Goal: Task Accomplishment & Management: Manage account settings

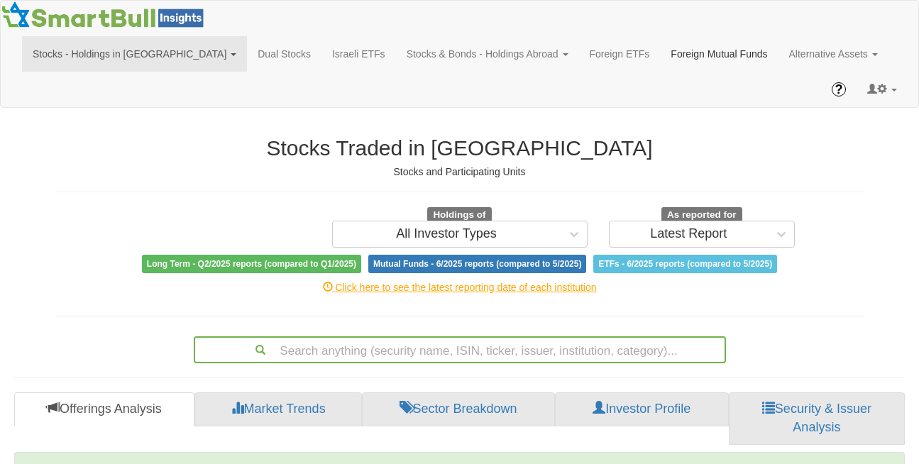
scroll to position [28, 865]
click at [892, 72] on link at bounding box center [882, 89] width 51 height 35
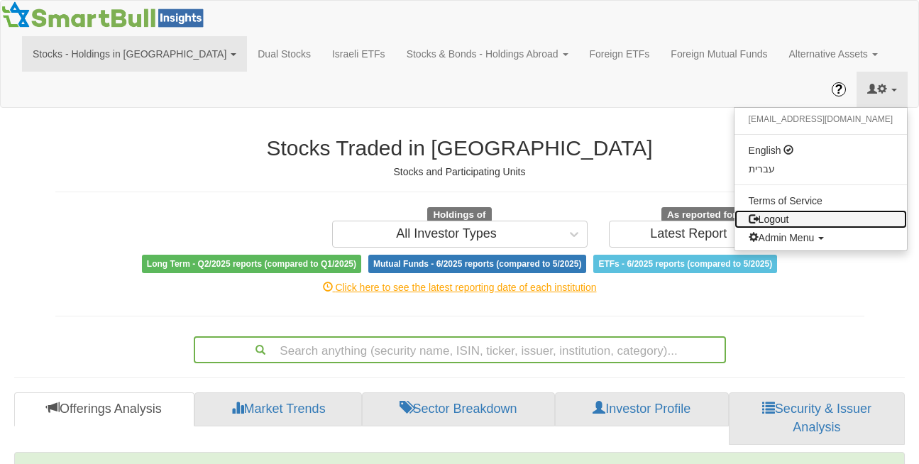
click at [855, 210] on link "Logout" at bounding box center [821, 219] width 172 height 18
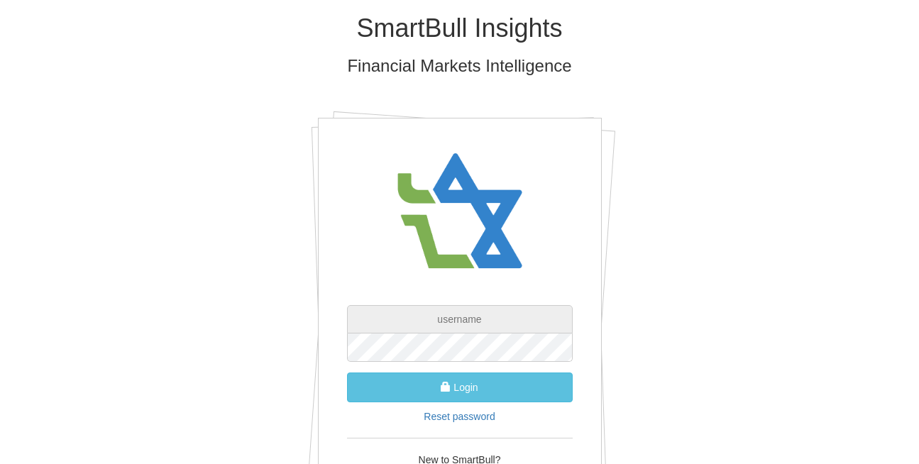
type input "[EMAIL_ADDRESS][DOMAIN_NAME]"
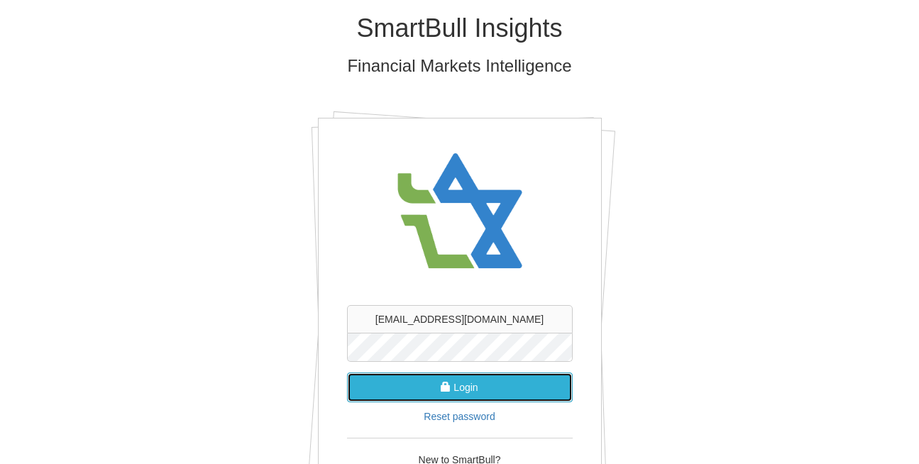
click at [437, 397] on button "Login" at bounding box center [460, 388] width 226 height 30
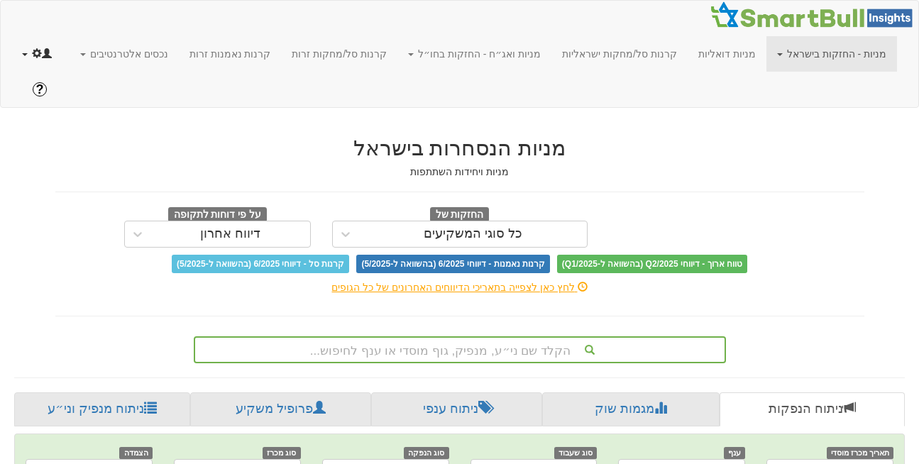
click at [26, 67] on link at bounding box center [36, 53] width 51 height 35
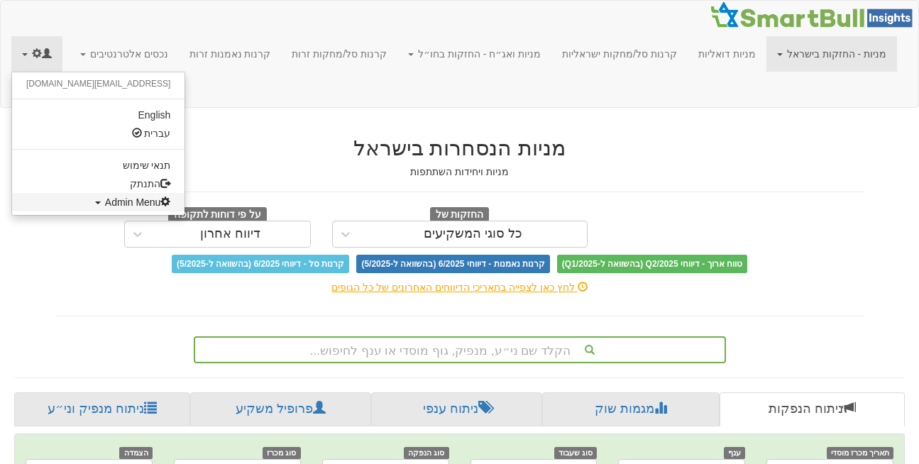
click at [105, 207] on span "Admin Menu" at bounding box center [138, 202] width 66 height 11
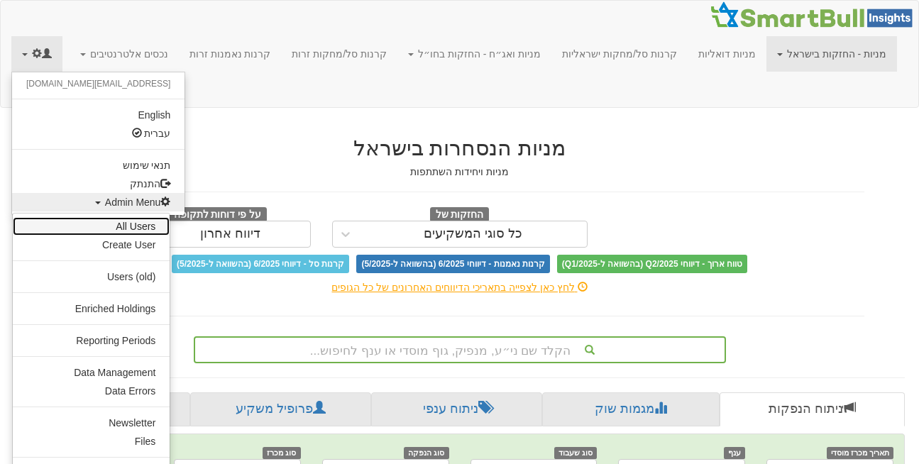
click at [100, 223] on link "All Users" at bounding box center [91, 226] width 157 height 18
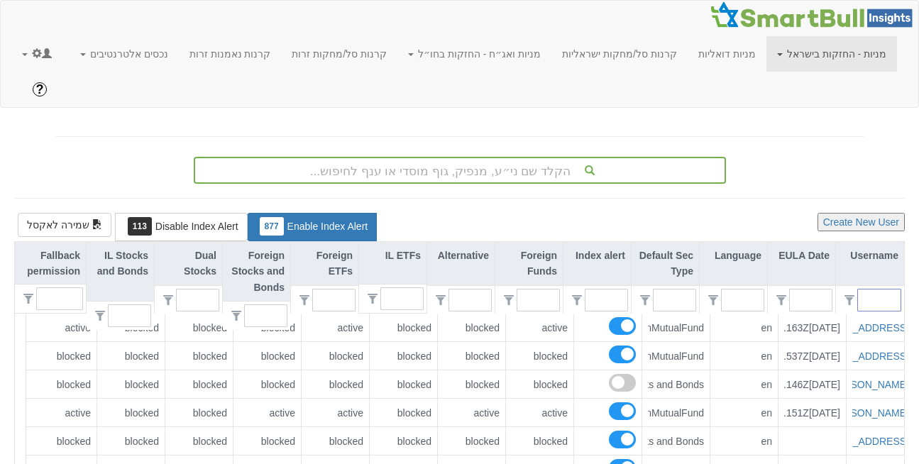
click at [894, 290] on input "text" at bounding box center [884, 300] width 31 height 21
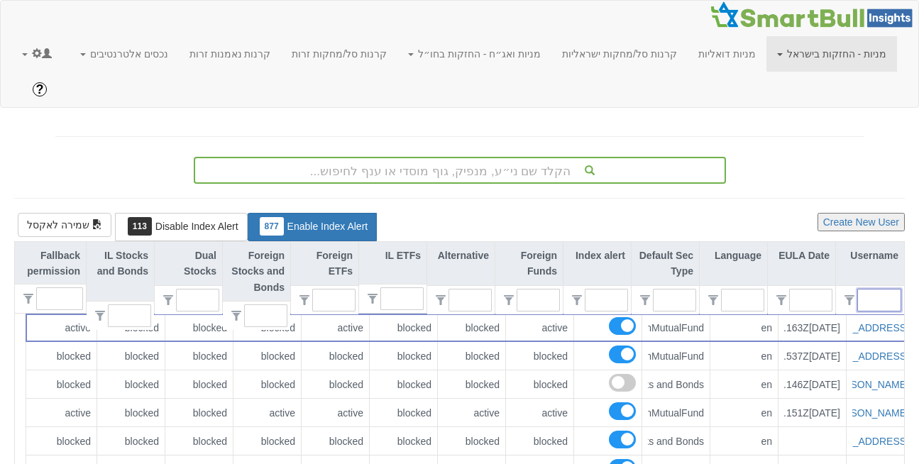
paste input "aleitner@tandem-capital.com"
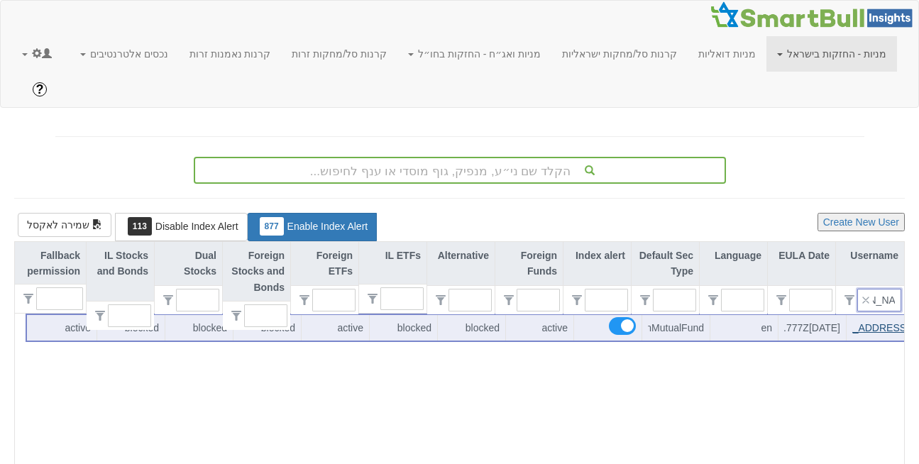
scroll to position [0, -72]
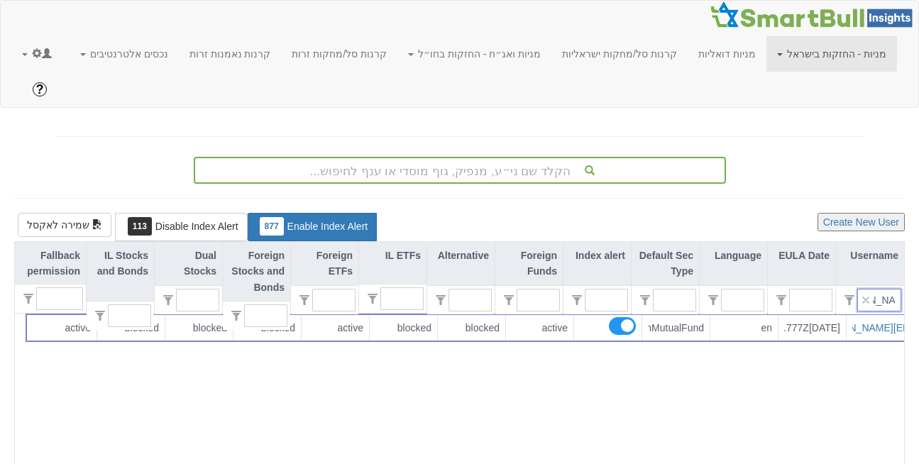
click at [892, 290] on input "aleitner@tandem-capital.com" at bounding box center [884, 300] width 31 height 21
drag, startPoint x: 873, startPoint y: 263, endPoint x: 885, endPoint y: 267, distance: 12.8
click at [885, 290] on input "aleitner@tandem-capital.com" at bounding box center [884, 300] width 31 height 21
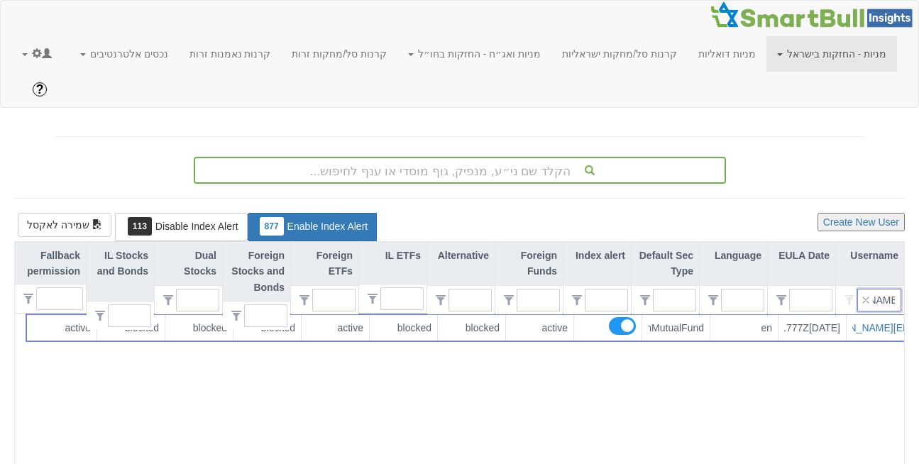
drag, startPoint x: 878, startPoint y: 262, endPoint x: 853, endPoint y: 264, distance: 24.9
click at [853, 285] on div "itner@tandem-capital.com" at bounding box center [870, 299] width 68 height 29
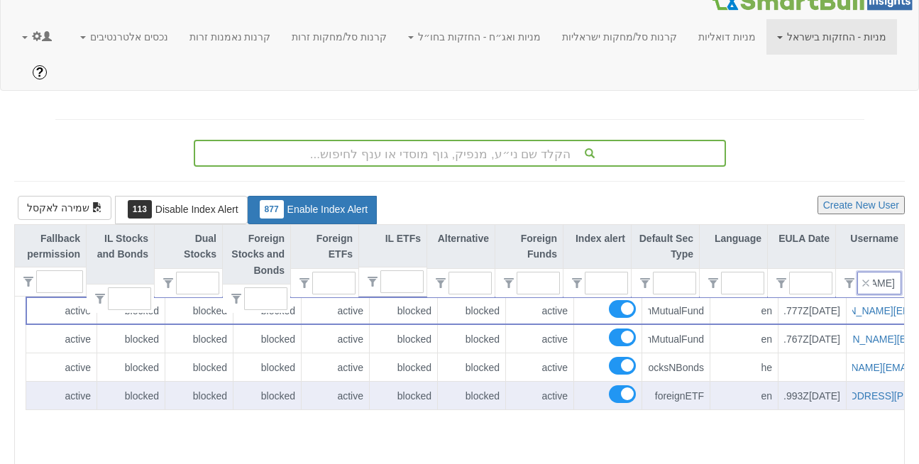
scroll to position [18, 0]
type input "tandem-capital.com"
click at [855, 390] on link "daniel@tandem-capital.com" at bounding box center [851, 395] width 250 height 11
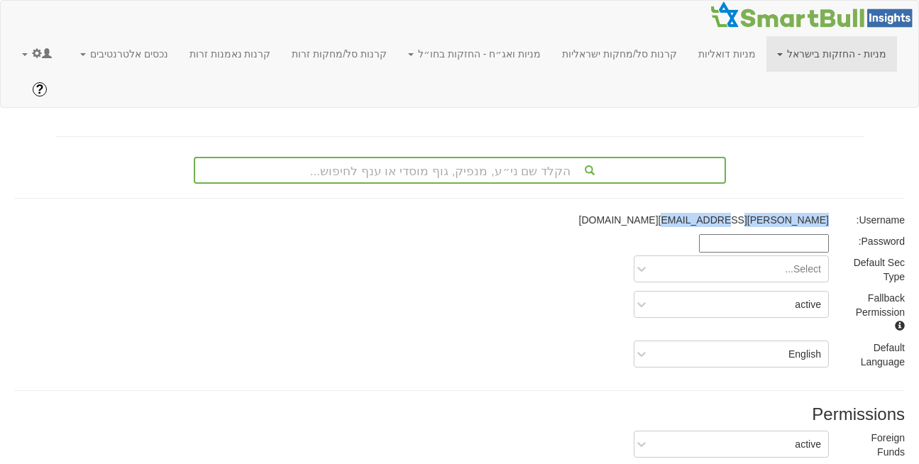
drag, startPoint x: 688, startPoint y: 184, endPoint x: 828, endPoint y: 185, distance: 139.8
click at [828, 213] on p "daniel@tandem-capital.com" at bounding box center [688, 220] width 282 height 14
copy p "daniel@tandem-capital.com"
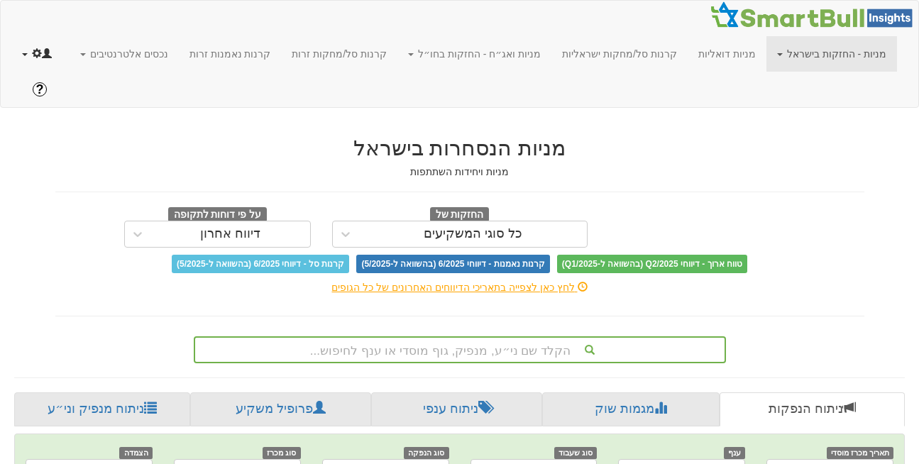
click at [22, 57] on link at bounding box center [36, 53] width 51 height 35
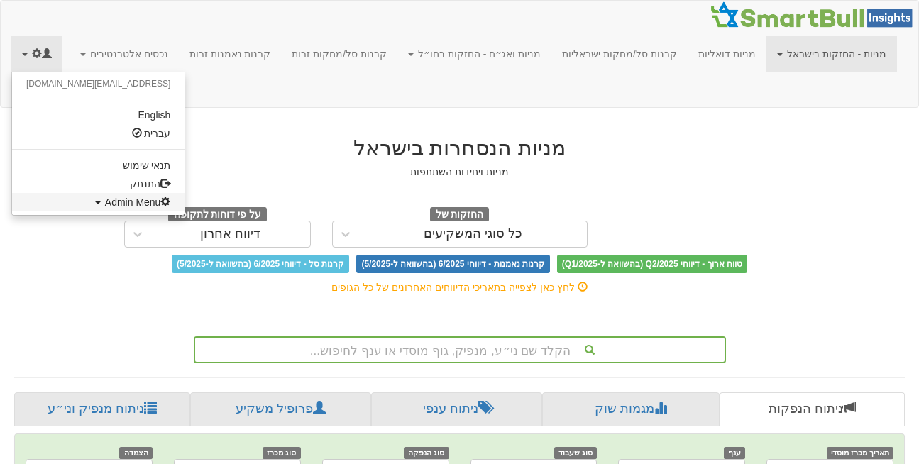
click at [105, 204] on span "Admin Menu" at bounding box center [138, 202] width 66 height 11
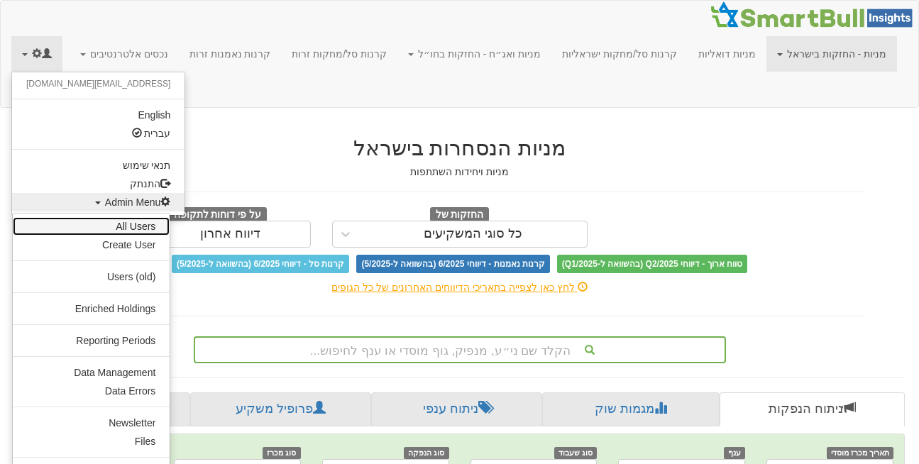
click at [137, 225] on link "All Users" at bounding box center [91, 226] width 157 height 18
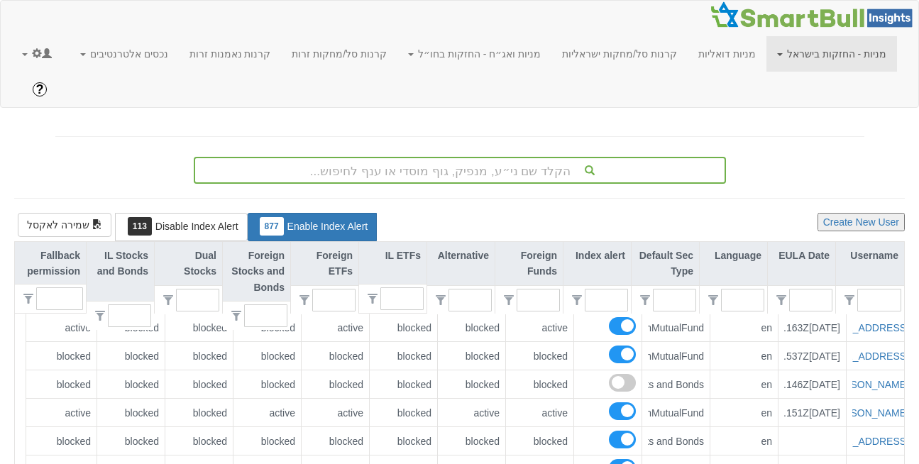
click at [838, 57] on link "מניות - החזקות בישראל" at bounding box center [832, 53] width 131 height 35
click at [840, 94] on link "מניות ✓" at bounding box center [840, 85] width 112 height 18
